Goal: Task Accomplishment & Management: Use online tool/utility

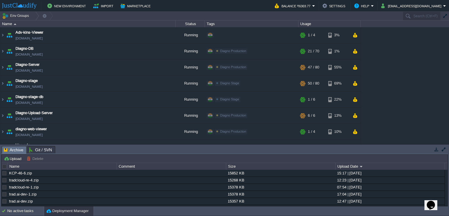
click at [404, 79] on div "Adv-kins-Viewer adv-kins-viewer.in1.justcloudify.net Running + Add to Env Group…" at bounding box center [224, 85] width 449 height 117
click at [355, 113] on button "button" at bounding box center [354, 115] width 5 height 5
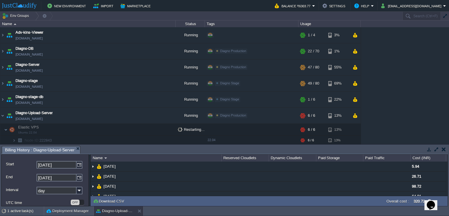
drag, startPoint x: 446, startPoint y: 29, endPoint x: 448, endPoint y: 40, distance: 11.0
click at [448, 40] on div "Adv-kins-Viewer adv-kins-viewer.in1.justcloudify.net Running + Add to Env Group…" at bounding box center [224, 85] width 449 height 117
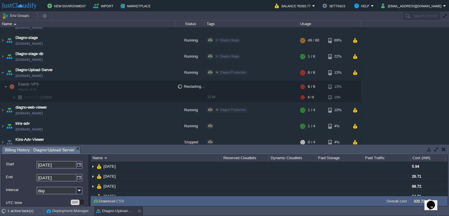
scroll to position [49, 0]
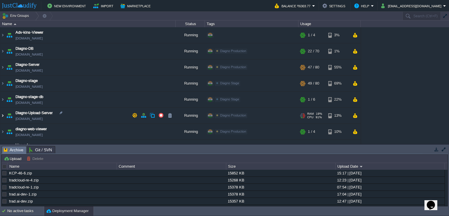
click at [4, 113] on img at bounding box center [2, 115] width 5 height 16
